Goal: Task Accomplishment & Management: Use online tool/utility

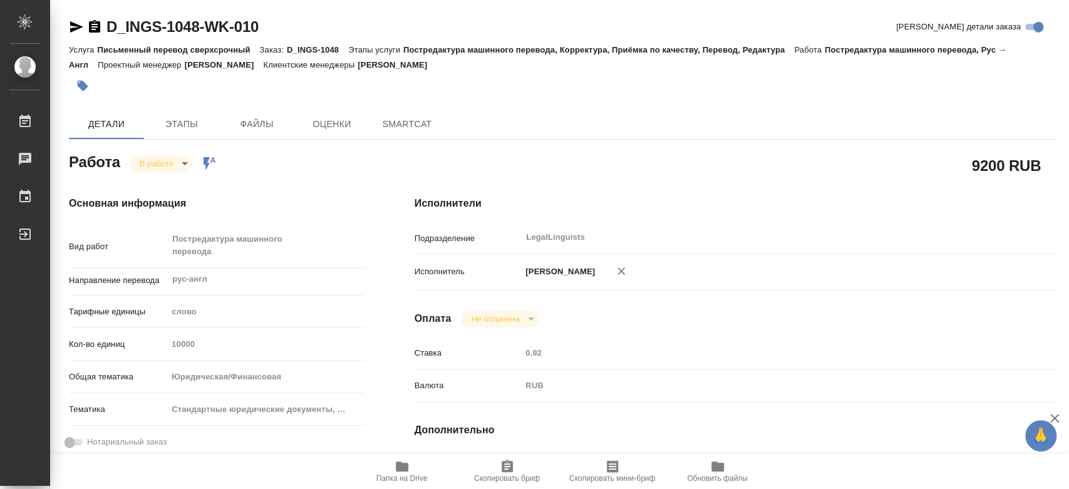
type textarea "x"
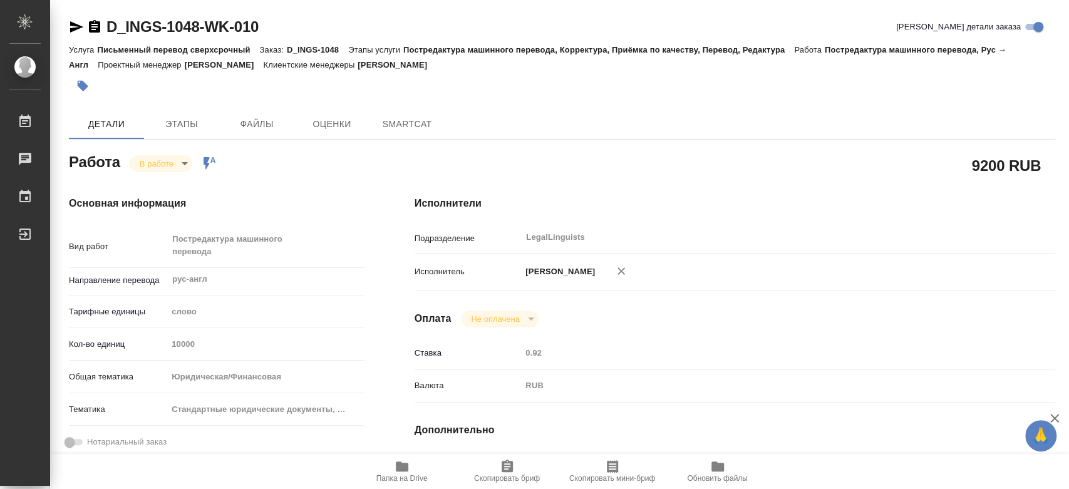
type textarea "x"
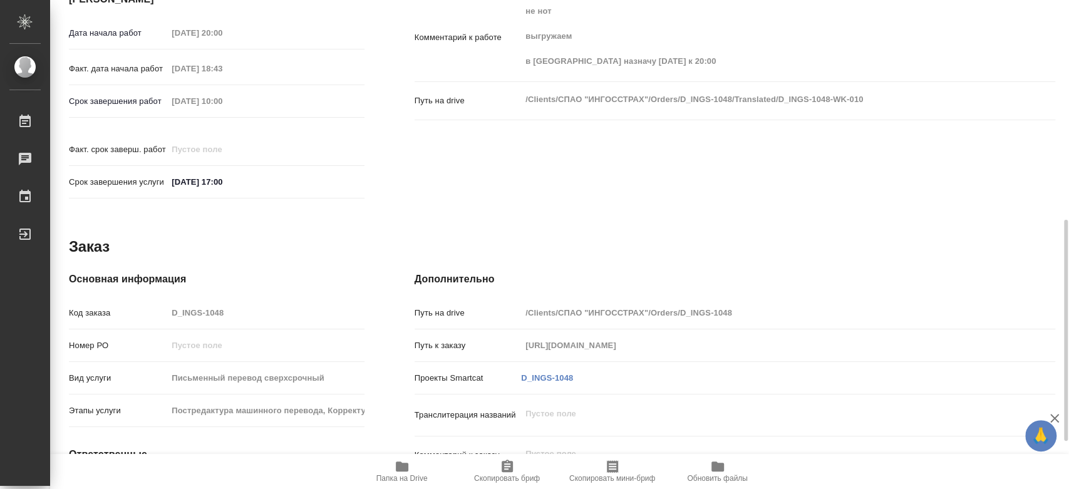
type textarea "x"
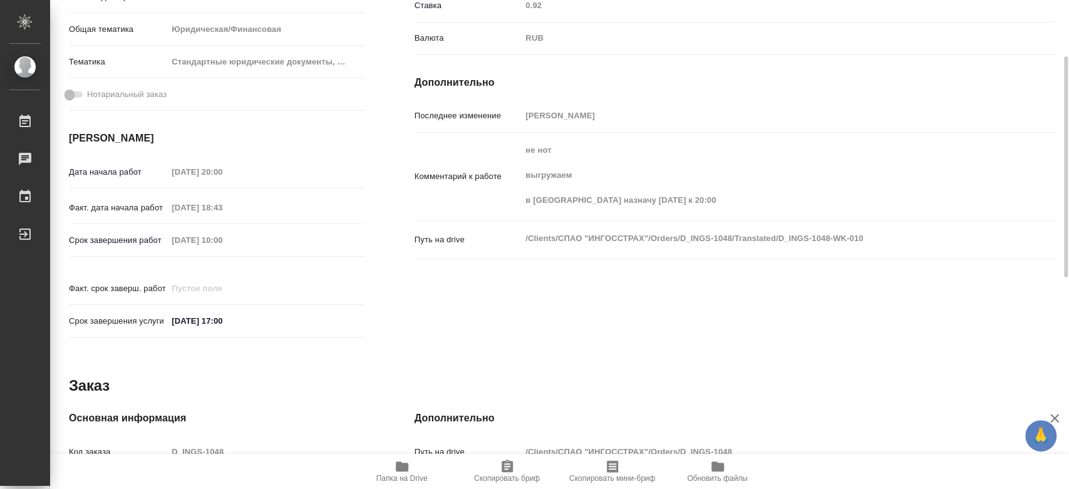
scroll to position [278, 0]
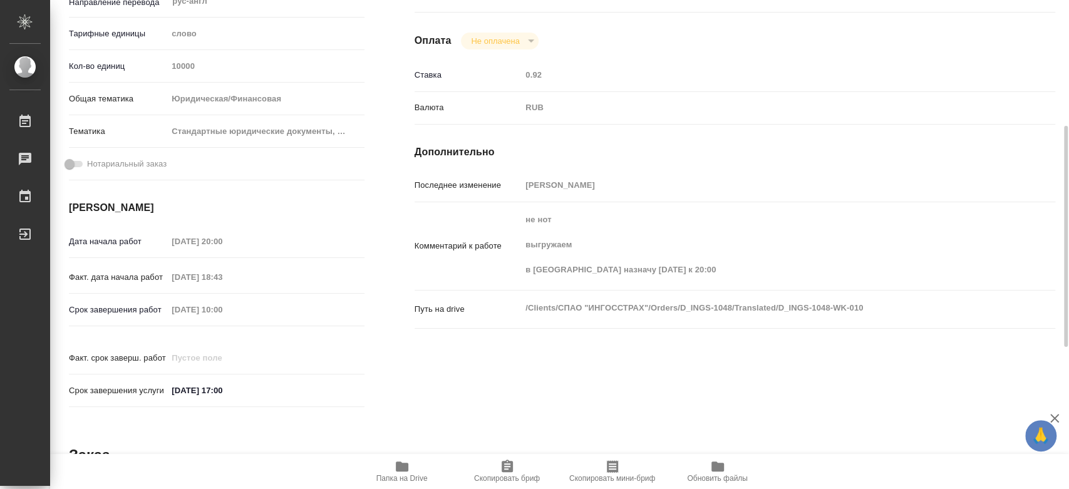
type textarea "x"
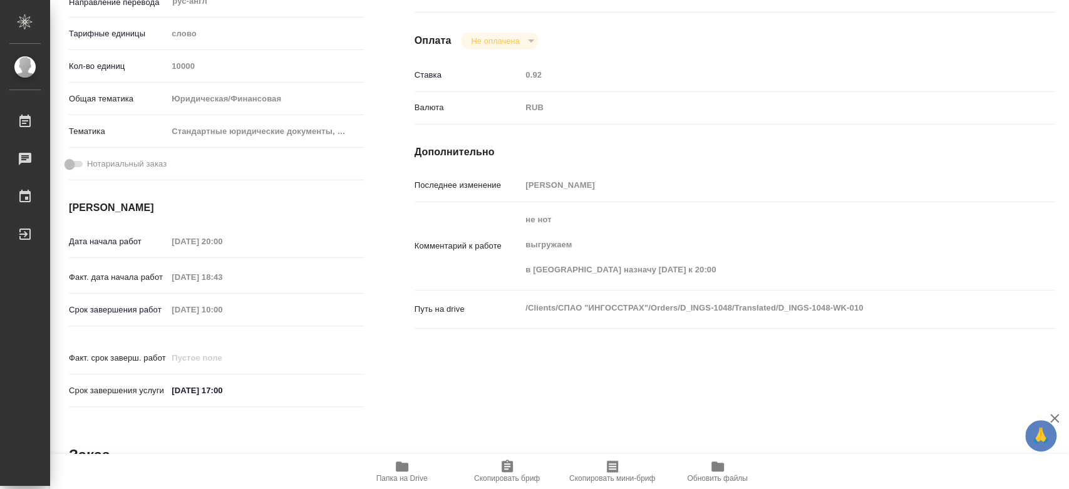
scroll to position [0, 0]
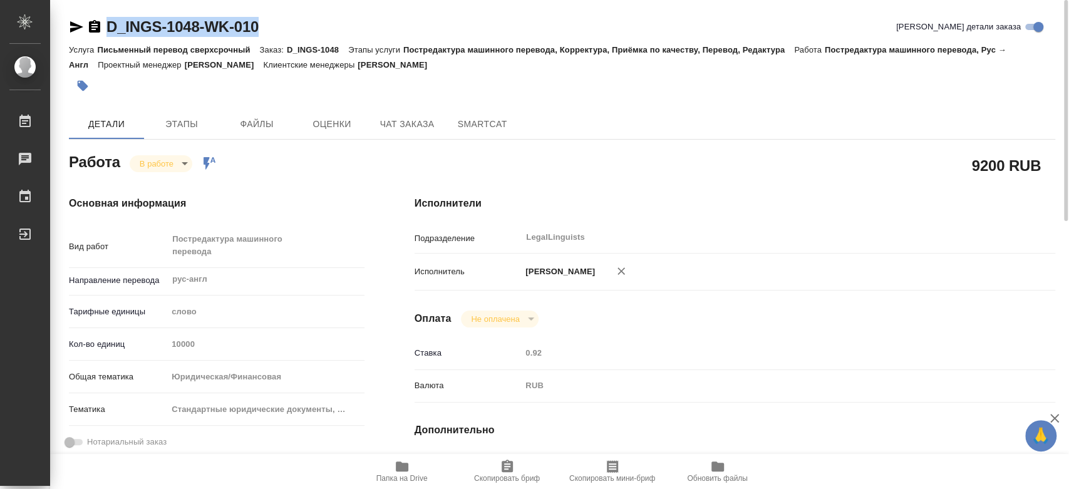
drag, startPoint x: 157, startPoint y: 18, endPoint x: 106, endPoint y: 18, distance: 51.3
click at [106, 18] on div "D_INGS-1048-WK-010 [PERSON_NAME] детали заказа" at bounding box center [562, 27] width 986 height 20
copy link "D_INGS-1048-WK-010"
click at [408, 465] on icon "button" at bounding box center [401, 466] width 15 height 15
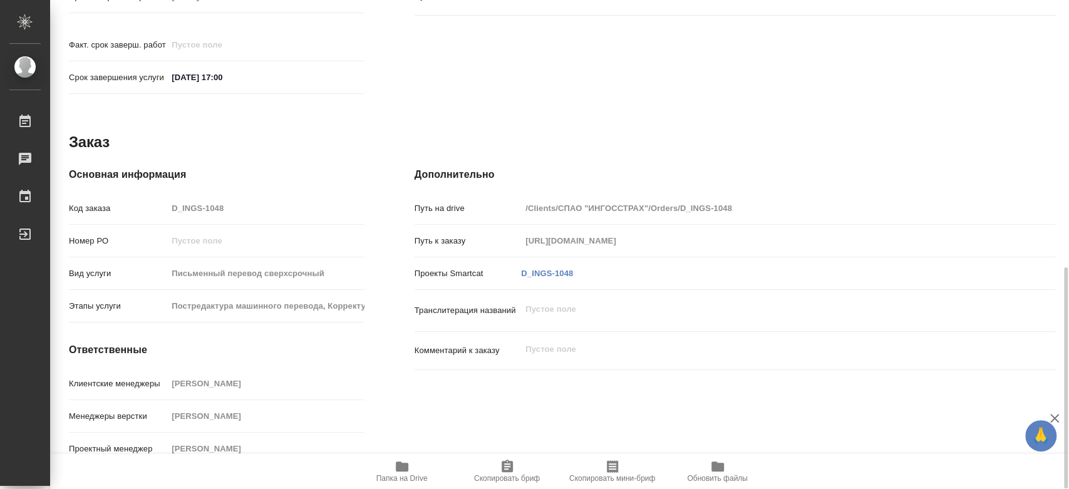
scroll to position [244, 0]
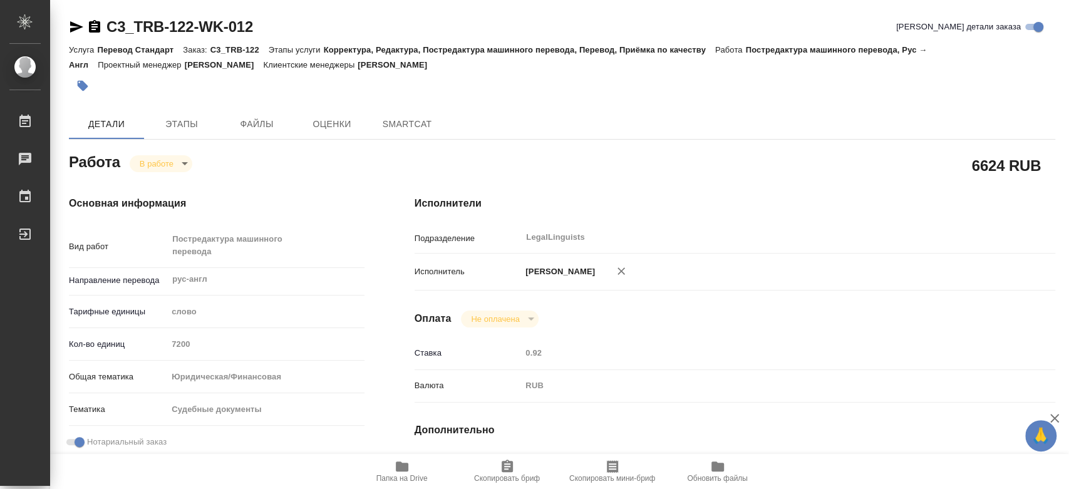
type textarea "x"
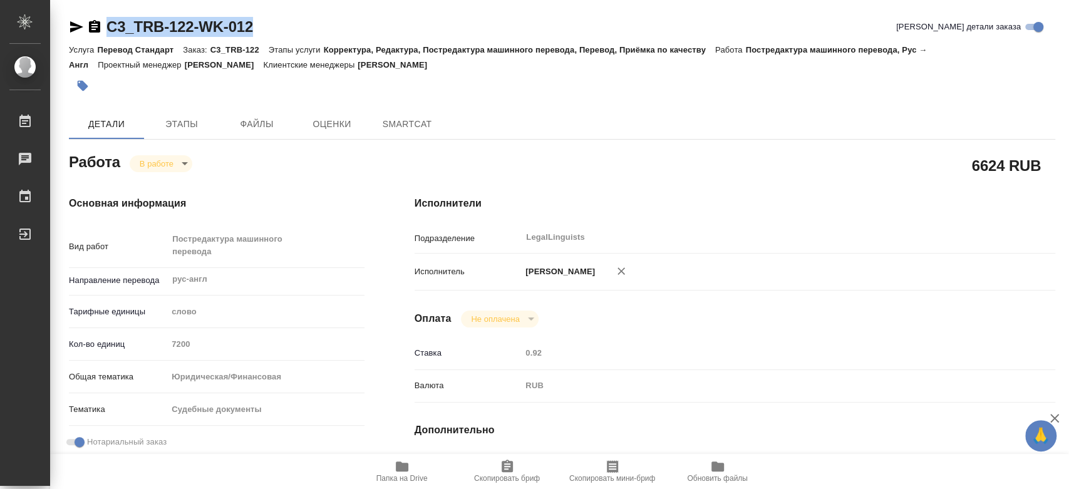
drag, startPoint x: 268, startPoint y: 22, endPoint x: 92, endPoint y: 8, distance: 176.4
type textarea "x"
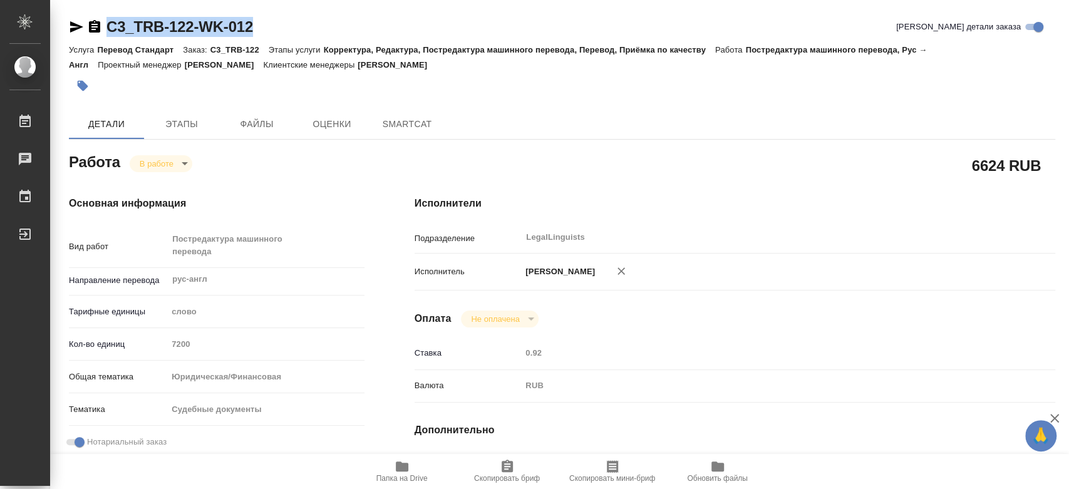
type textarea "x"
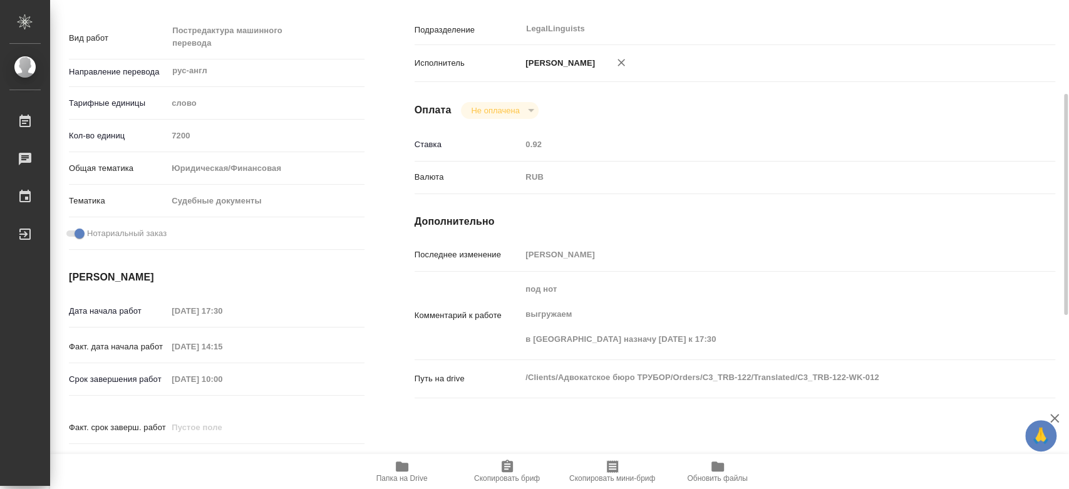
scroll to position [417, 0]
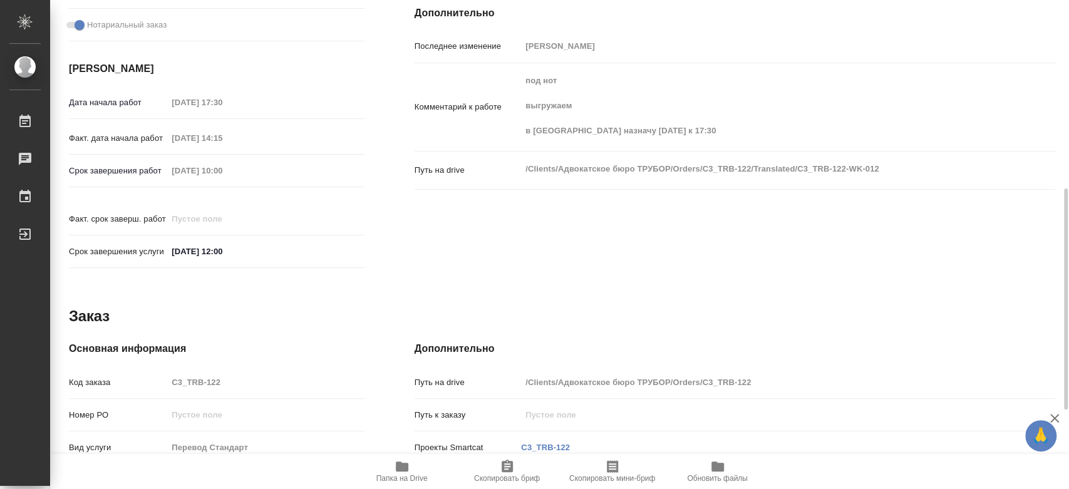
type textarea "x"
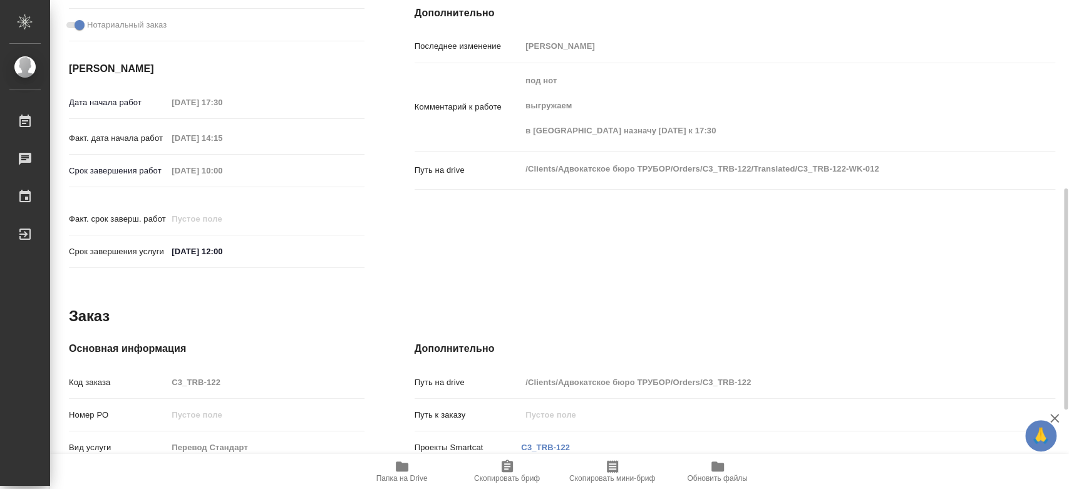
type textarea "x"
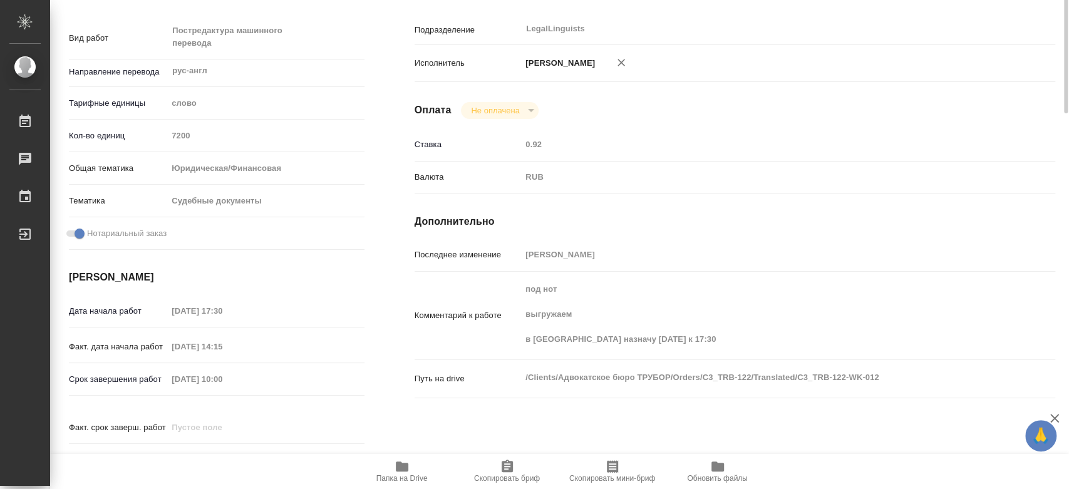
scroll to position [0, 0]
